Goal: Transaction & Acquisition: Subscribe to service/newsletter

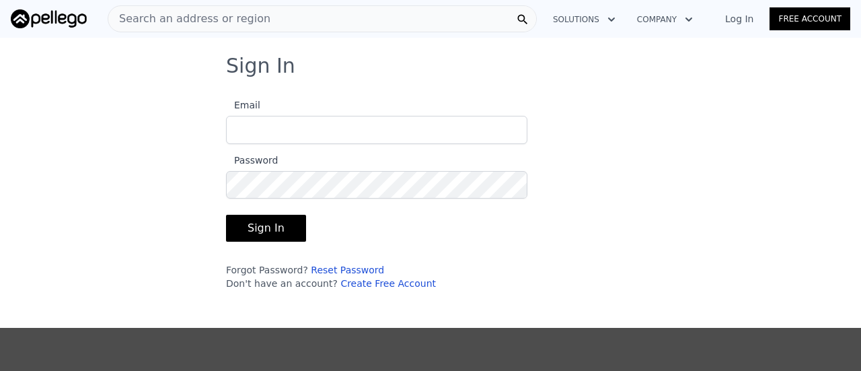
click at [741, 20] on link "Log In" at bounding box center [739, 18] width 61 height 13
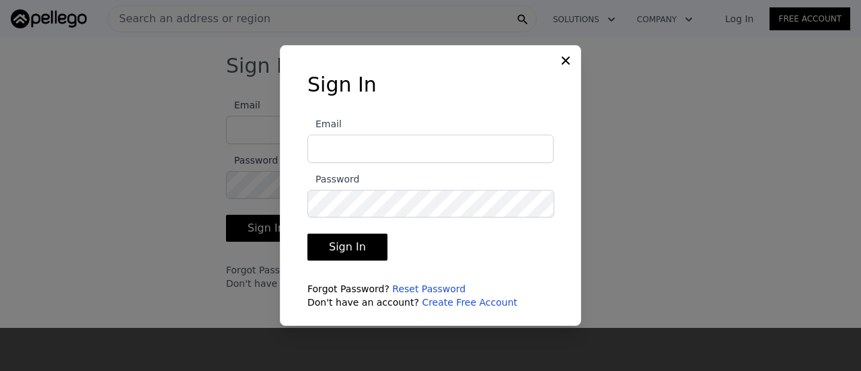
click at [434, 151] on input "Email" at bounding box center [430, 149] width 246 height 28
click at [455, 301] on link "Create Free Account" at bounding box center [470, 302] width 96 height 11
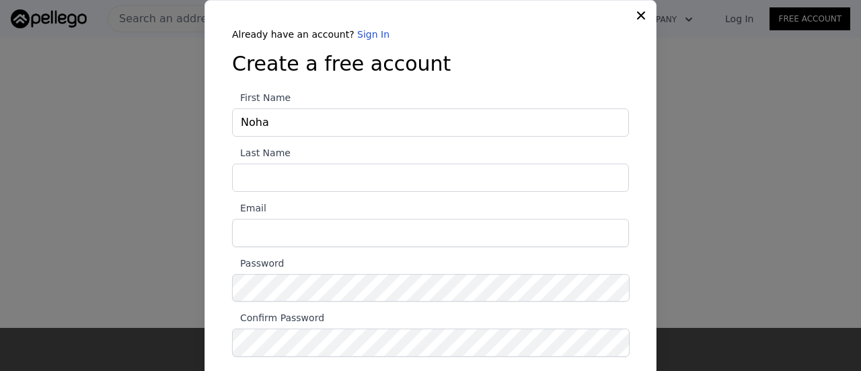
type input "Noha"
click at [262, 184] on input "Last Name" at bounding box center [430, 177] width 397 height 28
type input "Abou El Gheit"
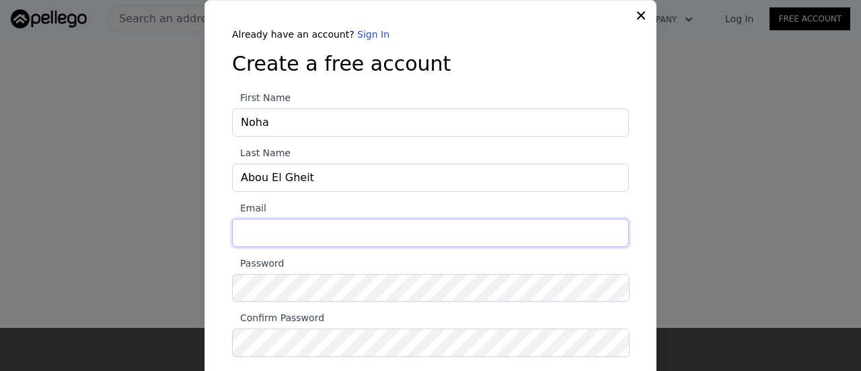
click at [272, 225] on input "Email" at bounding box center [430, 233] width 397 height 28
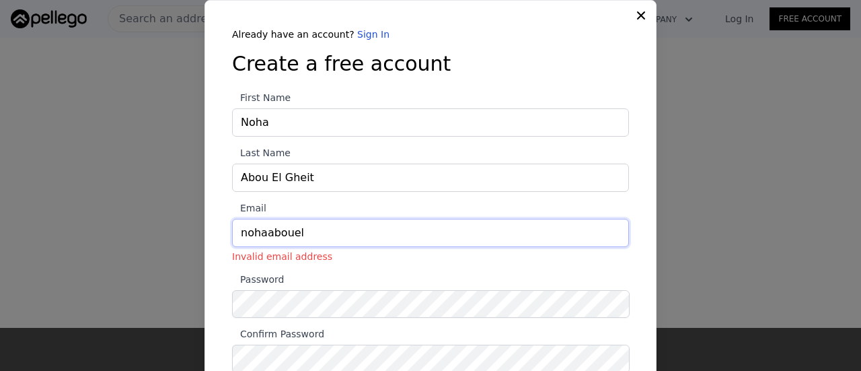
type input "[EMAIL_ADDRESS][DOMAIN_NAME]"
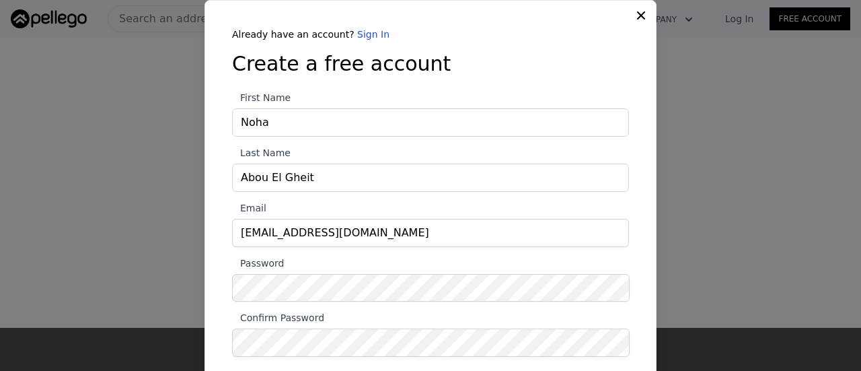
click at [444, 267] on label "Password" at bounding box center [430, 278] width 397 height 46
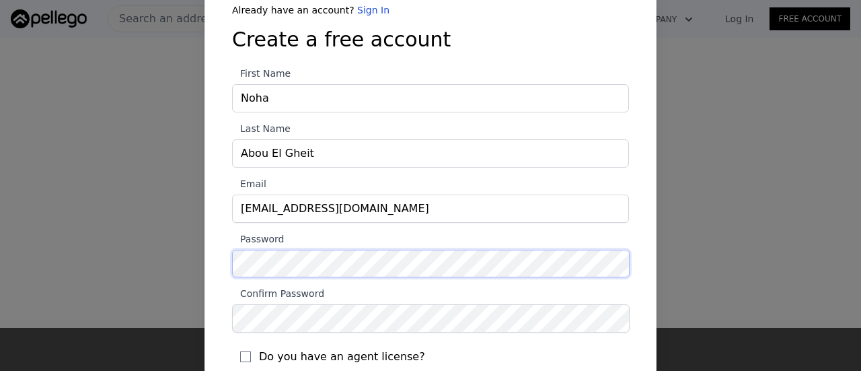
scroll to position [27, 0]
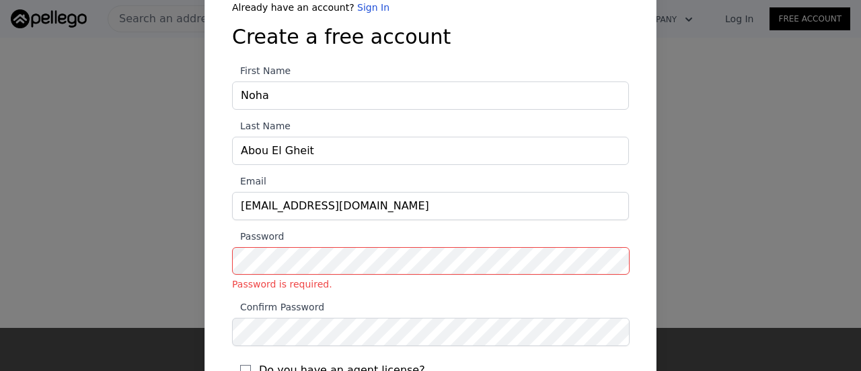
click at [412, 280] on section "First Name Noha Last Name Abou El Gheit Email [EMAIL_ADDRESS][DOMAIN_NAME] Pass…" at bounding box center [430, 249] width 397 height 372
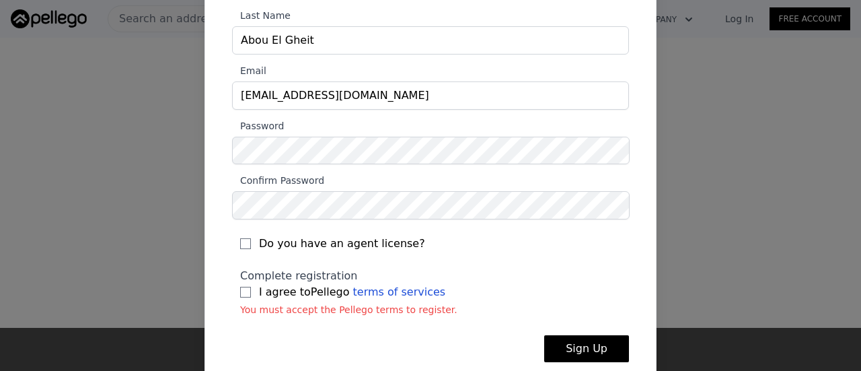
click at [240, 297] on label "I agree to Pellego terms of services" at bounding box center [430, 292] width 381 height 16
click at [240, 297] on input "I agree to Pellego terms of services" at bounding box center [245, 292] width 11 height 11
checkbox input "true"
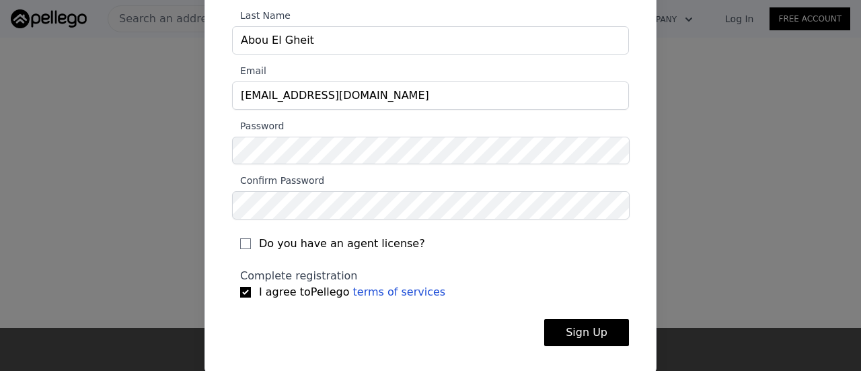
click at [565, 332] on button "Sign Up" at bounding box center [586, 332] width 85 height 27
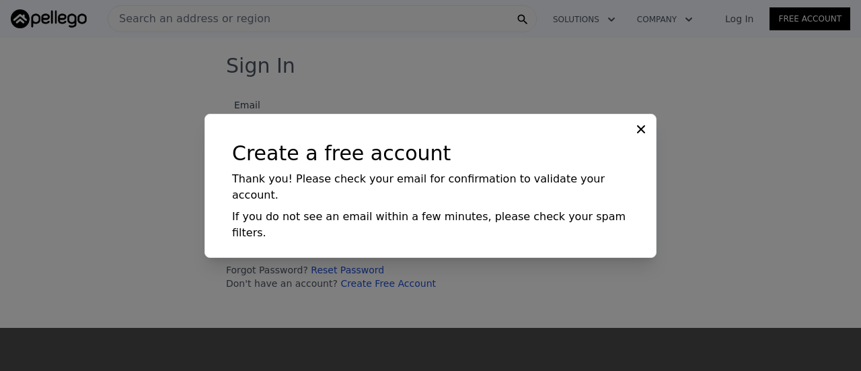
scroll to position [0, 0]
type input "[EMAIL_ADDRESS][DOMAIN_NAME]"
click at [530, 231] on div "Create a free account Thank you! Please check your email for confirmation to va…" at bounding box center [431, 196] width 440 height 110
click at [638, 136] on icon at bounding box center [640, 128] width 13 height 13
